Goal: Transaction & Acquisition: Download file/media

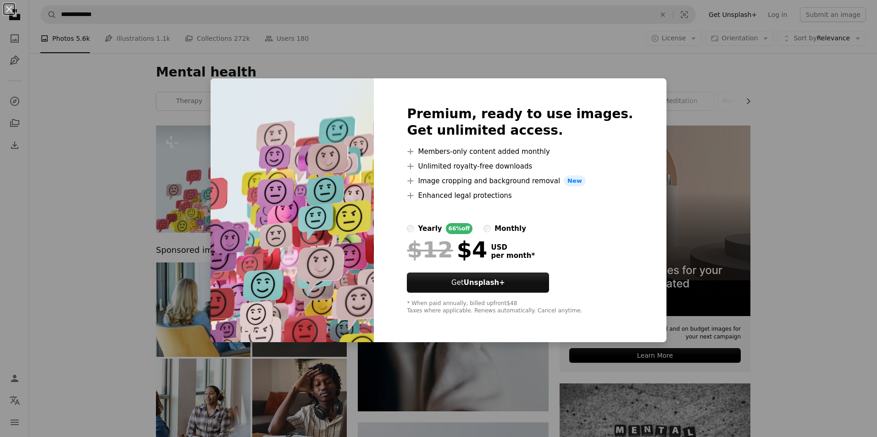
click at [182, 150] on div "An X shape Premium, ready to use images. Get unlimited access. A plus sign Memb…" at bounding box center [438, 218] width 877 height 437
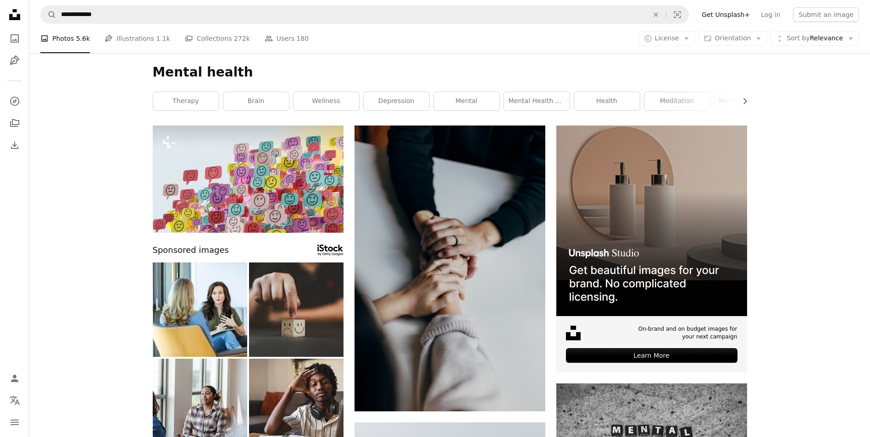
click at [781, 11] on link "Log in" at bounding box center [770, 14] width 30 height 15
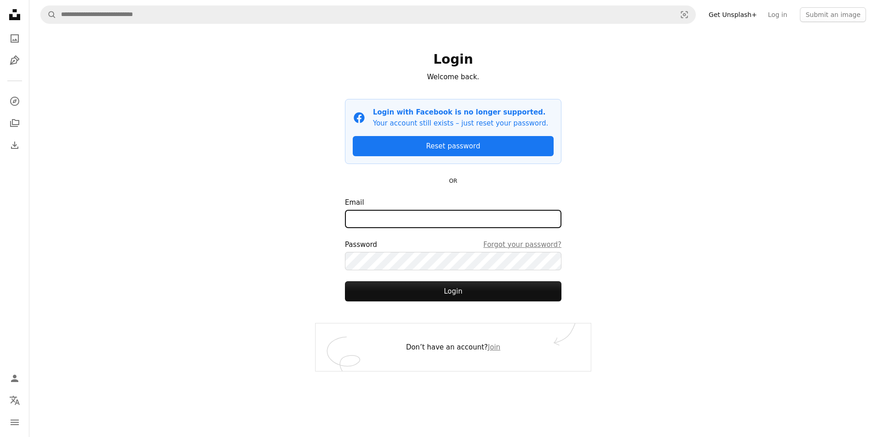
drag, startPoint x: 396, startPoint y: 219, endPoint x: 402, endPoint y: 224, distance: 7.5
click at [396, 219] on input "Email" at bounding box center [453, 219] width 216 height 18
type input "**********"
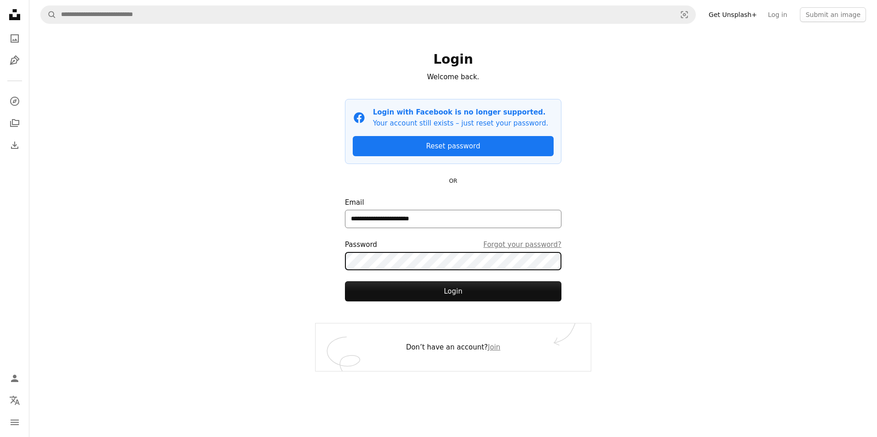
click at [345, 282] on button "Login" at bounding box center [453, 292] width 216 height 20
